Goal: Transaction & Acquisition: Purchase product/service

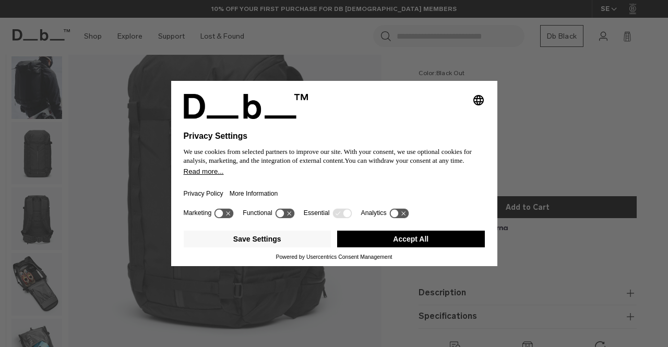
click at [378, 240] on button "Accept All" at bounding box center [411, 239] width 148 height 17
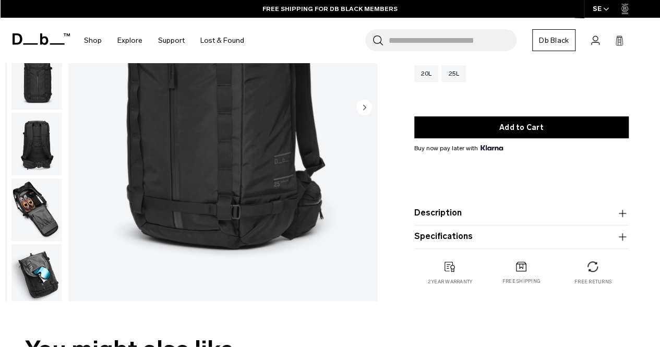
scroll to position [155, 0]
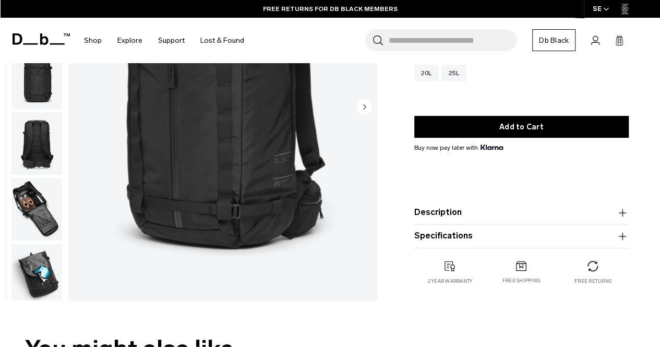
click at [41, 267] on img "button" at bounding box center [36, 275] width 51 height 63
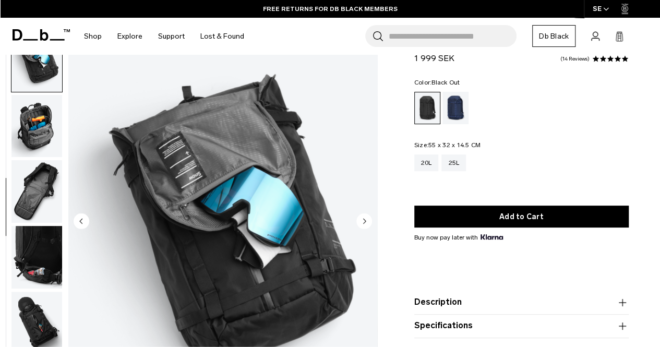
scroll to position [102, 0]
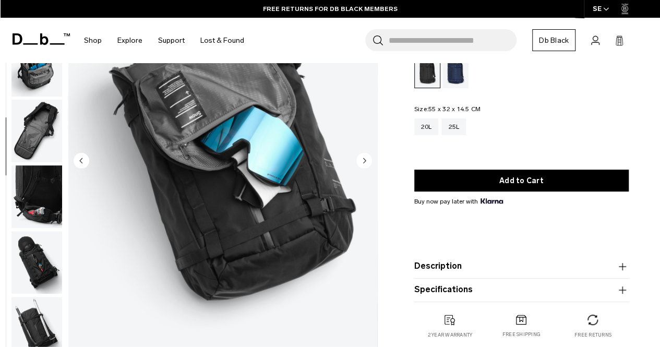
click at [40, 200] on img "button" at bounding box center [36, 196] width 51 height 63
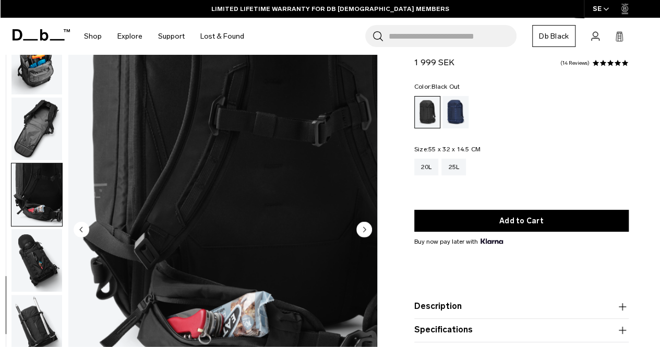
scroll to position [0, 0]
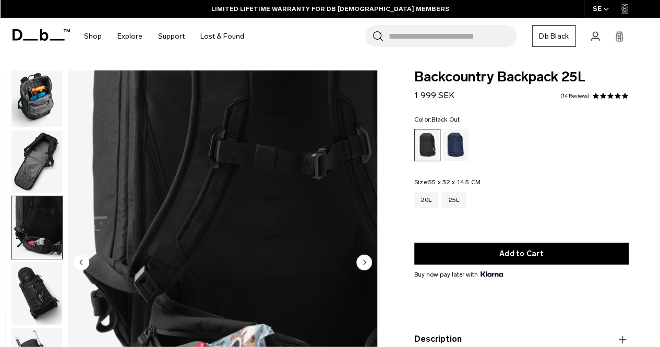
click at [42, 153] on img "button" at bounding box center [36, 161] width 51 height 63
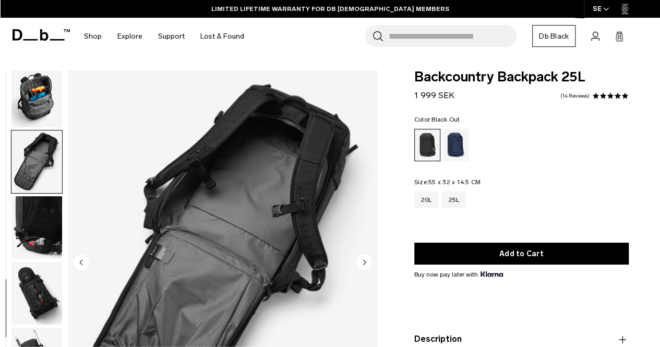
click at [38, 101] on img "button" at bounding box center [36, 96] width 51 height 63
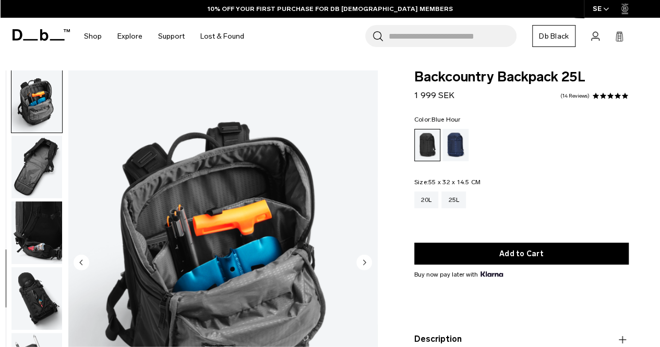
click at [461, 142] on div "Blue Hour" at bounding box center [455, 145] width 27 height 32
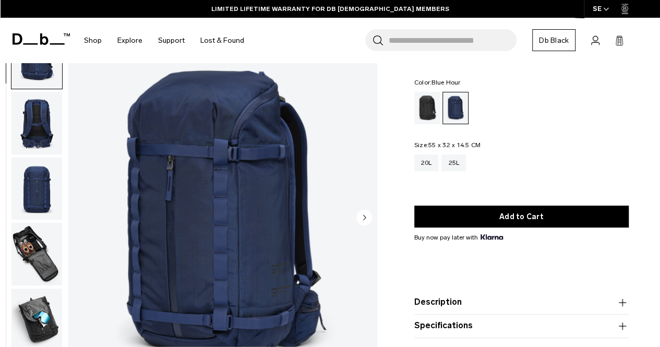
scroll to position [28, 0]
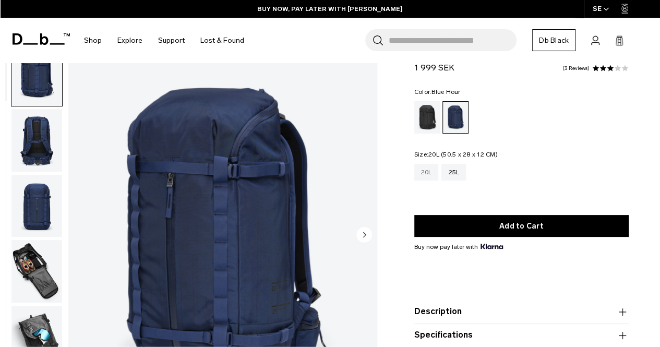
click at [425, 174] on div "20L" at bounding box center [426, 172] width 25 height 17
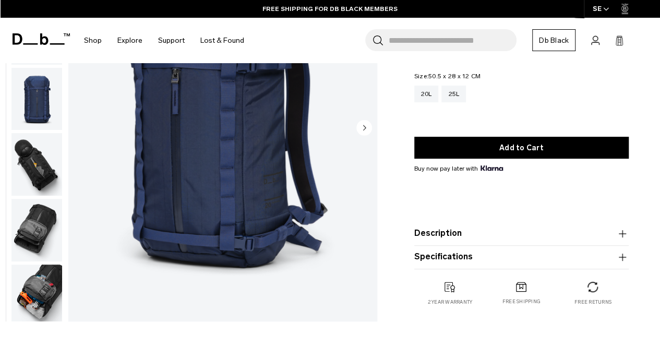
scroll to position [138, 0]
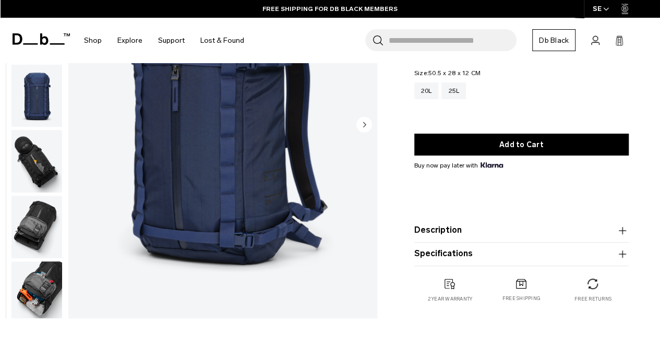
click at [30, 300] on img "button" at bounding box center [36, 292] width 51 height 63
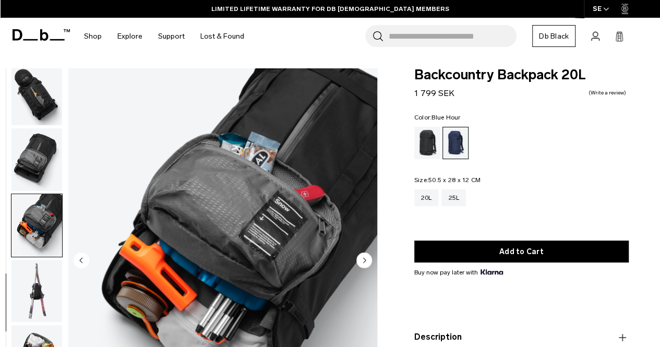
scroll to position [32, 0]
